Goal: Transaction & Acquisition: Subscribe to service/newsletter

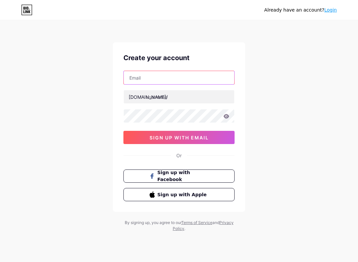
click at [191, 74] on input "text" at bounding box center [179, 77] width 111 height 13
type input "[EMAIL_ADDRESS][DOMAIN_NAME]"
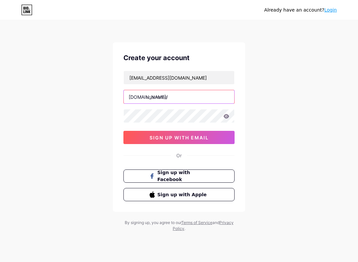
click at [184, 100] on input "text" at bounding box center [179, 96] width 111 height 13
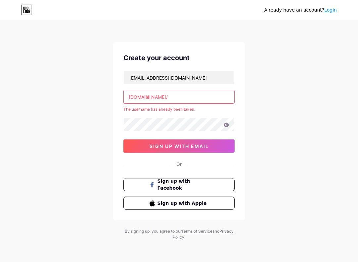
type input "s"
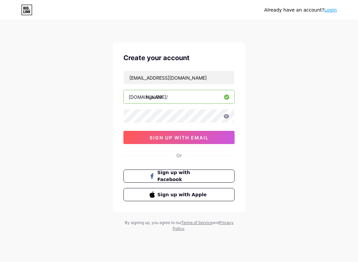
type input "hijau89"
click at [227, 116] on icon at bounding box center [226, 116] width 6 height 5
click at [229, 116] on icon at bounding box center [227, 116] width 6 height 4
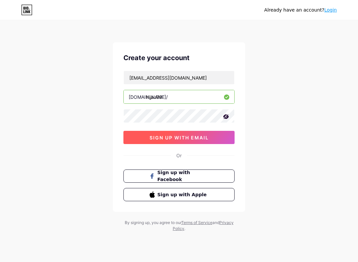
click at [227, 138] on button "sign up with email" at bounding box center [178, 137] width 111 height 13
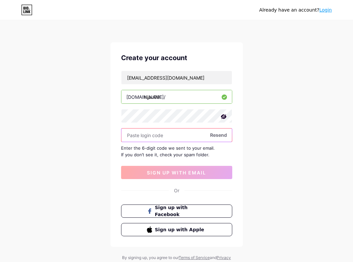
paste input "450255"
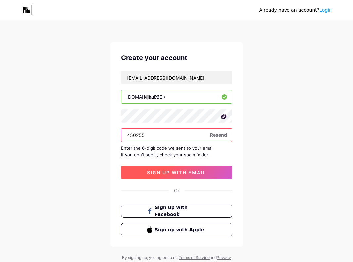
type input "450255"
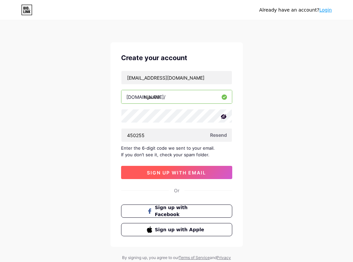
click at [224, 170] on button "sign up with email" at bounding box center [176, 172] width 111 height 13
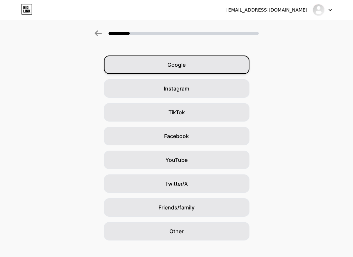
scroll to position [28, 0]
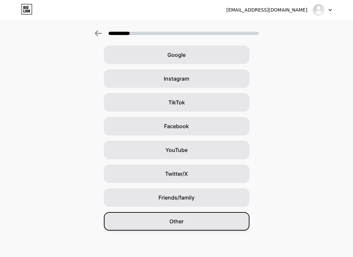
click at [234, 226] on div "Other" at bounding box center [177, 221] width 146 height 19
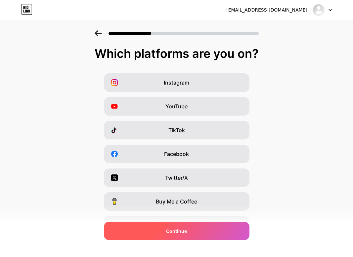
click at [207, 234] on div "Continue" at bounding box center [177, 231] width 146 height 19
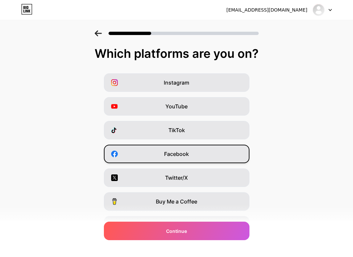
click at [243, 153] on div "Facebook" at bounding box center [177, 154] width 146 height 19
click at [227, 200] on div "Buy Me a Coffee" at bounding box center [177, 202] width 146 height 19
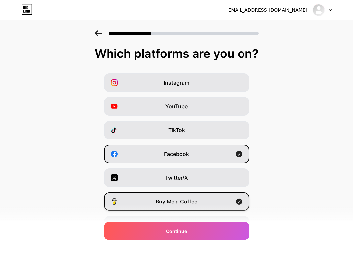
click at [231, 198] on div "Buy Me a Coffee" at bounding box center [177, 202] width 146 height 19
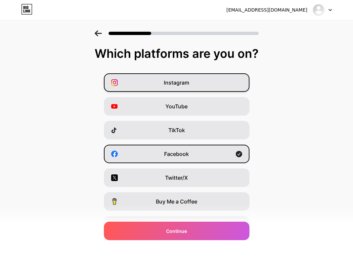
click at [230, 80] on div "Instagram" at bounding box center [177, 82] width 146 height 19
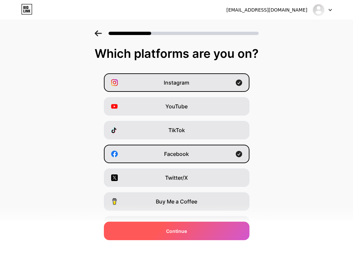
click at [212, 237] on div "Continue" at bounding box center [177, 231] width 146 height 19
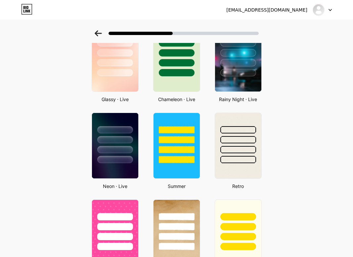
scroll to position [199, 0]
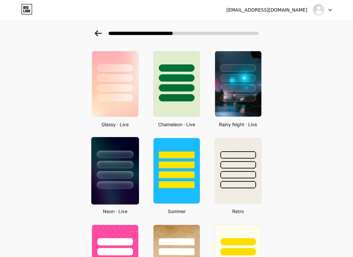
click at [116, 165] on div at bounding box center [115, 165] width 37 height 8
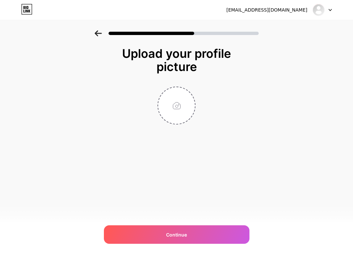
scroll to position [0, 0]
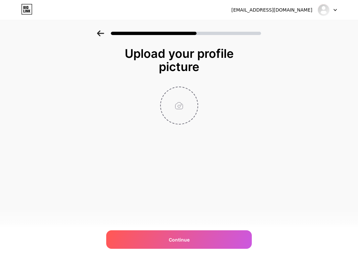
click at [167, 105] on input "file" at bounding box center [179, 105] width 37 height 37
type input "C:\fakepath\mahjong jili.jpg"
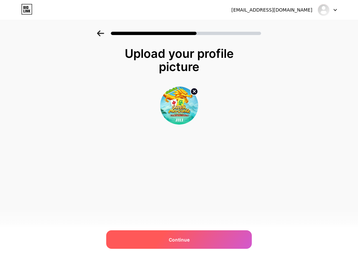
click at [197, 243] on div "Continue" at bounding box center [179, 240] width 146 height 19
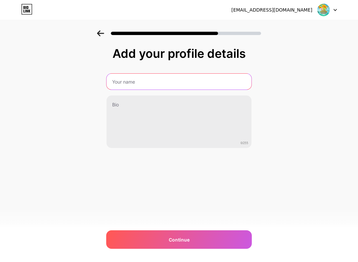
click at [164, 79] on input "text" at bounding box center [179, 82] width 145 height 16
type input "SLOT GACOR"
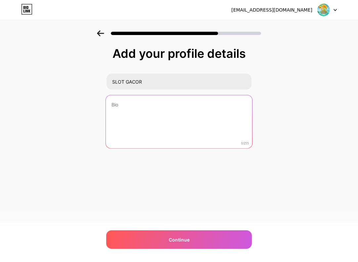
click at [177, 120] on textarea at bounding box center [179, 122] width 146 height 54
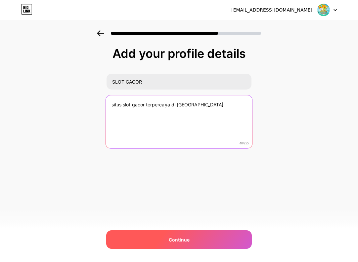
type textarea "situs slot gacor terpercaya di [GEOGRAPHIC_DATA]"
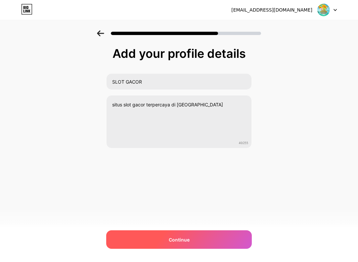
click at [190, 240] on div "Continue" at bounding box center [179, 240] width 146 height 19
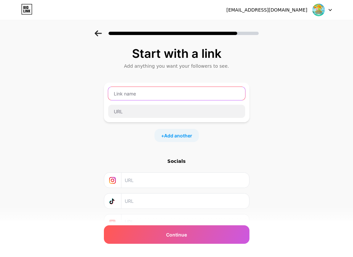
click at [238, 94] on input "text" at bounding box center [176, 93] width 137 height 13
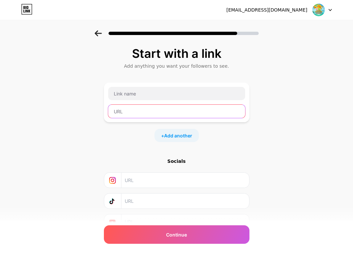
click at [226, 110] on input "text" at bounding box center [176, 111] width 137 height 13
click at [175, 109] on input "text" at bounding box center [176, 111] width 137 height 13
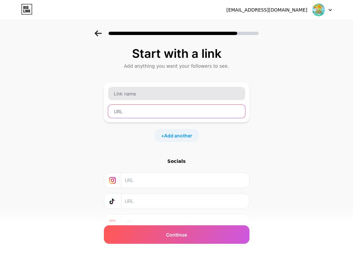
paste input "[URL][DOMAIN_NAME]"
type input "[URL][DOMAIN_NAME]"
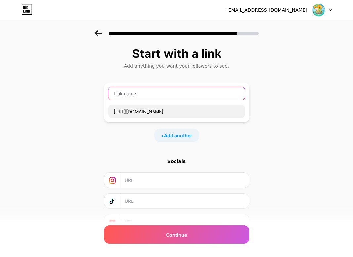
click at [173, 94] on input "text" at bounding box center [176, 93] width 137 height 13
type input "SLOT GACOR"
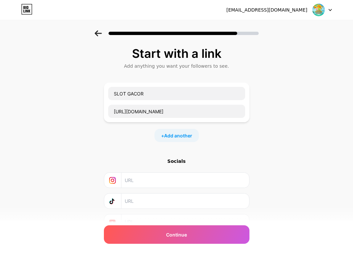
click at [280, 88] on div "Start with a link Add anything you want your followers to see. SLOT GACOR [URL]…" at bounding box center [176, 146] width 353 height 233
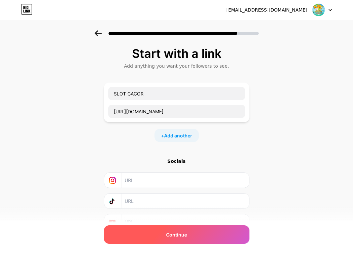
click at [226, 233] on div "Continue" at bounding box center [177, 235] width 146 height 19
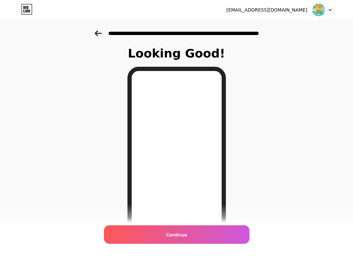
click at [98, 31] on icon at bounding box center [98, 33] width 7 height 6
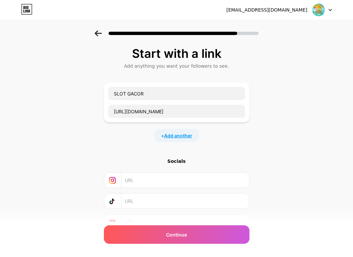
click at [167, 136] on span "Add another" at bounding box center [178, 135] width 28 height 7
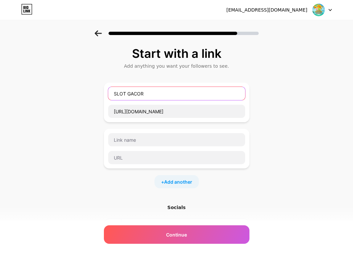
click at [115, 93] on input "SLOT GACOR" at bounding box center [176, 93] width 137 height 13
type input "DAFTAR SLOT GACOR"
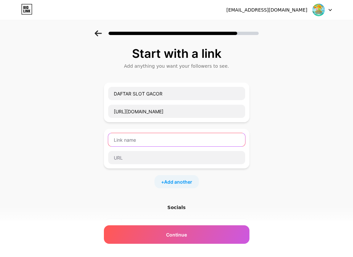
click at [188, 138] on input "text" at bounding box center [176, 139] width 137 height 13
type input "R"
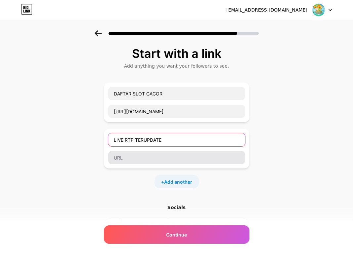
type input "LIVE RTP TERUPDATE"
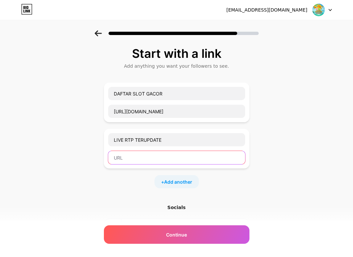
click at [220, 156] on input "text" at bounding box center [176, 157] width 137 height 13
paste input "[URL][DOMAIN_NAME]"
type input "[URL][DOMAIN_NAME]"
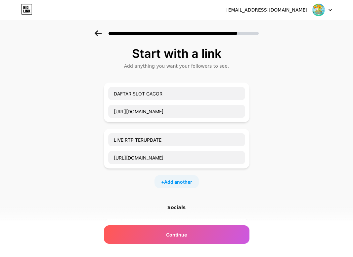
click at [294, 139] on div "Start with a link Add anything you want your followers to see. DAFTAR SLOT GACO…" at bounding box center [176, 169] width 353 height 279
click at [183, 182] on span "Add another" at bounding box center [178, 182] width 28 height 7
click at [205, 178] on div at bounding box center [177, 195] width 146 height 40
click at [198, 182] on input "text" at bounding box center [176, 186] width 137 height 13
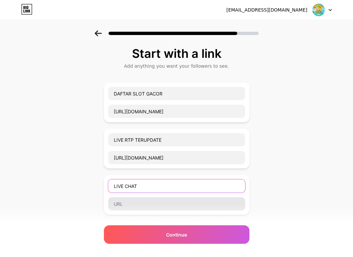
type input "LIVE CHAT"
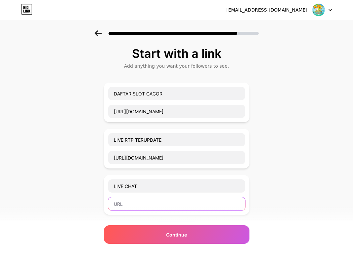
click at [206, 204] on input "text" at bounding box center [176, 204] width 137 height 13
paste input "[URL][DOMAIN_NAME]"
type input "[URL][DOMAIN_NAME]"
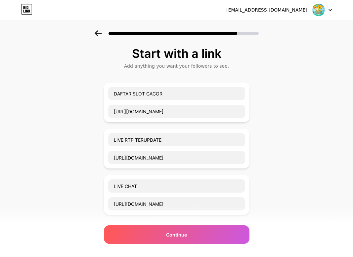
click at [283, 191] on div "Start with a link Add anything you want your followers to see. DAFTAR SLOT GACO…" at bounding box center [176, 192] width 353 height 325
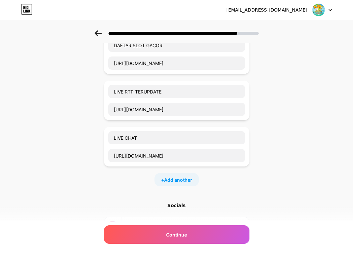
scroll to position [99, 0]
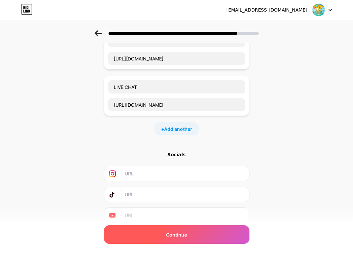
click at [235, 237] on div "Continue" at bounding box center [177, 235] width 146 height 19
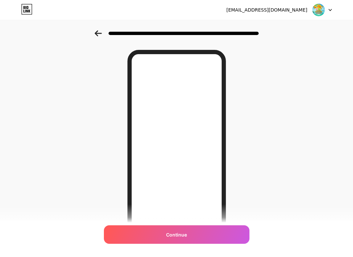
scroll to position [33, 0]
click at [98, 32] on icon at bounding box center [98, 33] width 7 height 6
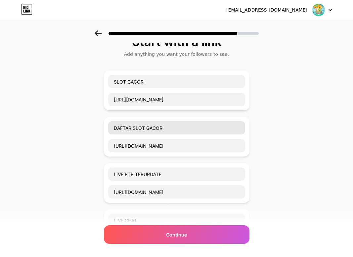
scroll to position [0, 0]
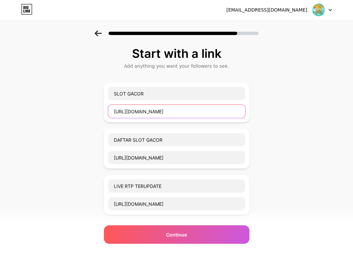
click at [244, 109] on input "[URL][DOMAIN_NAME]" at bounding box center [176, 111] width 137 height 13
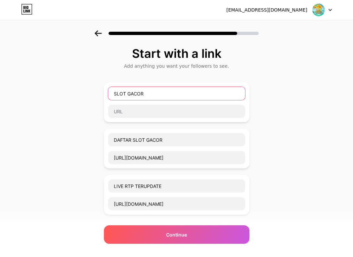
click at [230, 96] on input "SLOT GACOR" at bounding box center [176, 93] width 137 height 13
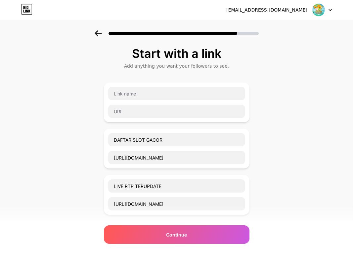
click at [300, 101] on div "Start with a link Add anything you want your followers to see. DAFTAR SLOT GACO…" at bounding box center [176, 216] width 353 height 372
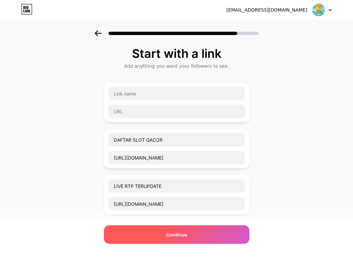
click at [218, 244] on div "Continue" at bounding box center [177, 235] width 146 height 19
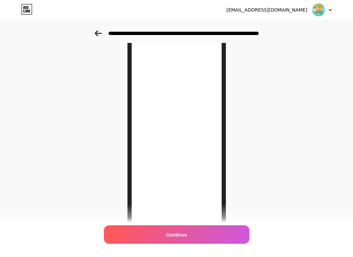
scroll to position [75, 0]
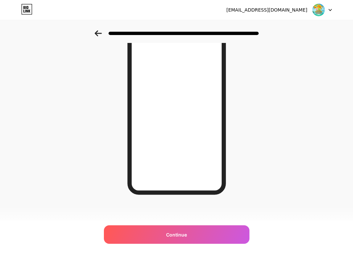
click at [102, 32] on icon at bounding box center [98, 33] width 7 height 6
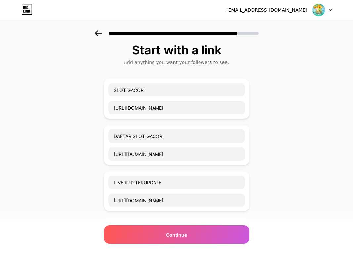
scroll to position [0, 0]
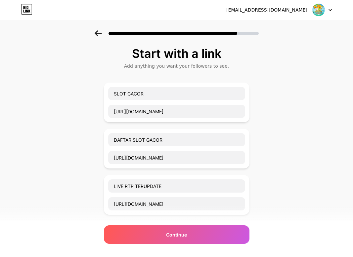
click at [98, 31] on icon at bounding box center [98, 33] width 7 height 6
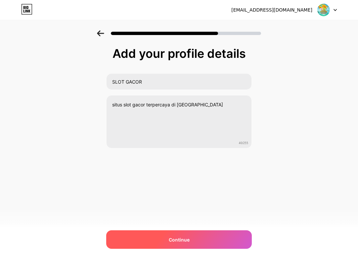
click at [200, 237] on div "Continue" at bounding box center [179, 240] width 146 height 19
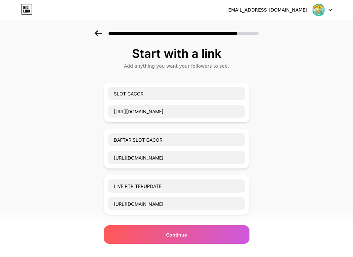
click at [249, 104] on div "SLOT GACOR [URL][DOMAIN_NAME]" at bounding box center [177, 103] width 146 height 40
drag, startPoint x: 249, startPoint y: 104, endPoint x: 245, endPoint y: 103, distance: 3.4
click at [245, 103] on div "SLOT GACOR [URL][DOMAIN_NAME]" at bounding box center [177, 103] width 138 height 32
click at [108, 102] on div "SLOT GACOR [URL][DOMAIN_NAME]" at bounding box center [177, 103] width 146 height 40
click at [102, 106] on div "Start with a link Add anything you want your followers to see. SLOT GACOR [URL]…" at bounding box center [176, 216] width 353 height 372
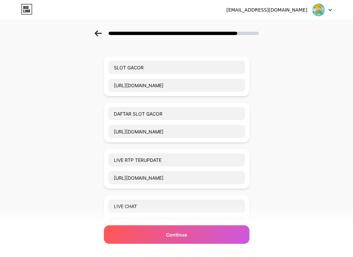
scroll to position [66, 0]
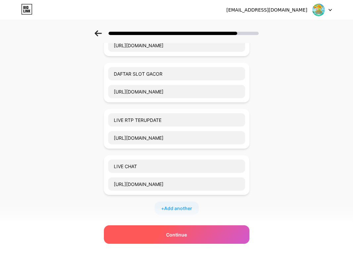
click at [156, 234] on div "Continue" at bounding box center [177, 235] width 146 height 19
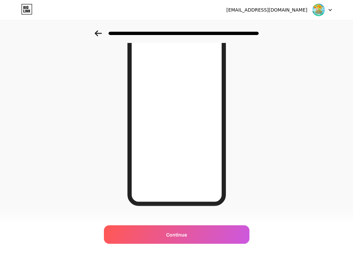
scroll to position [75, 0]
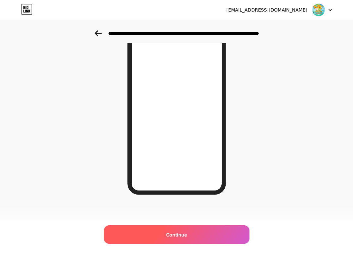
click at [220, 231] on div "Continue" at bounding box center [177, 235] width 146 height 19
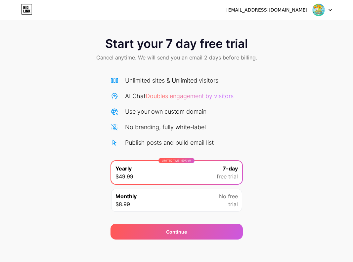
click at [219, 198] on span "No free" at bounding box center [228, 197] width 19 height 8
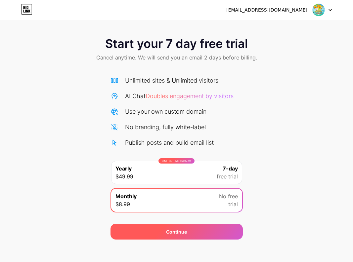
click at [186, 232] on div "Continue" at bounding box center [176, 232] width 21 height 7
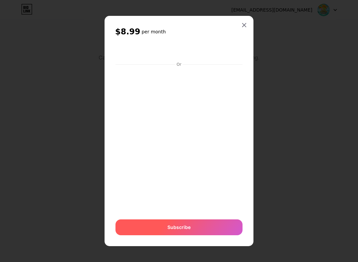
click at [156, 226] on div "Subscribe" at bounding box center [179, 228] width 127 height 16
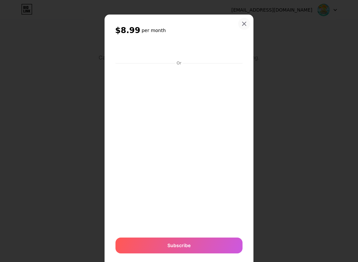
click at [245, 23] on div at bounding box center [244, 24] width 12 height 12
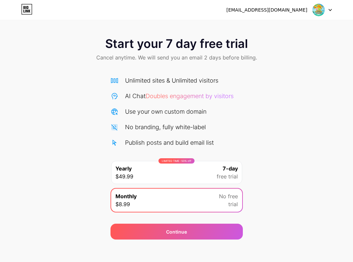
click at [192, 204] on div "Monthly $8.99 No free trial" at bounding box center [176, 200] width 131 height 23
click at [332, 9] on div "[EMAIL_ADDRESS][DOMAIN_NAME] Logout" at bounding box center [176, 10] width 353 height 12
click at [332, 9] on icon at bounding box center [330, 10] width 3 height 2
click at [28, 11] on icon at bounding box center [27, 11] width 2 height 3
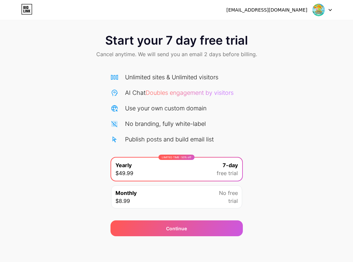
scroll to position [4, 0]
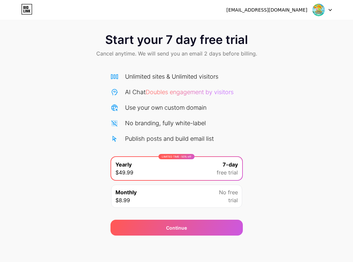
click at [288, 10] on div "[EMAIL_ADDRESS][DOMAIN_NAME]" at bounding box center [266, 10] width 81 height 7
click at [317, 10] on img at bounding box center [318, 10] width 13 height 13
click at [45, 75] on div "Start your 7 day free trial Cancel anytime. We will send you an email 2 days be…" at bounding box center [176, 130] width 353 height 209
